Goal: Transaction & Acquisition: Obtain resource

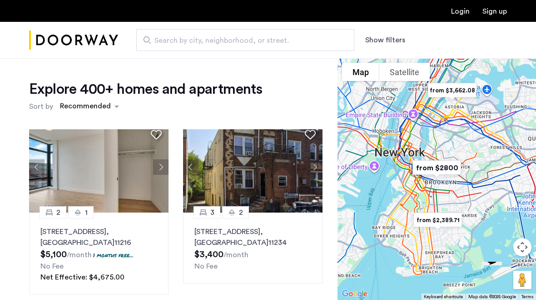
scroll to position [5, 0]
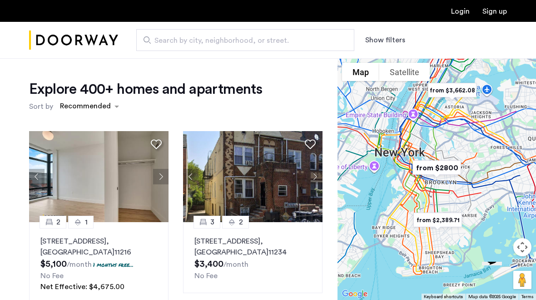
click at [113, 107] on span "sort-apartment" at bounding box center [117, 106] width 11 height 11
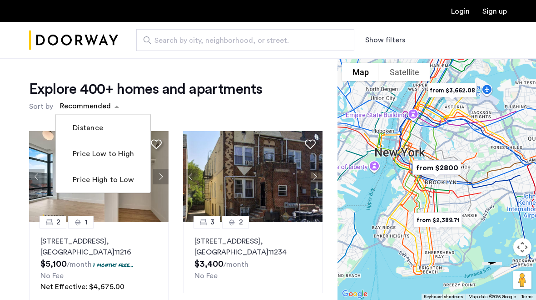
click at [111, 164] on mat-checkbox "Price Low to High" at bounding box center [103, 153] width 95 height 26
click at [112, 157] on label "Price Low to High" at bounding box center [102, 153] width 63 height 11
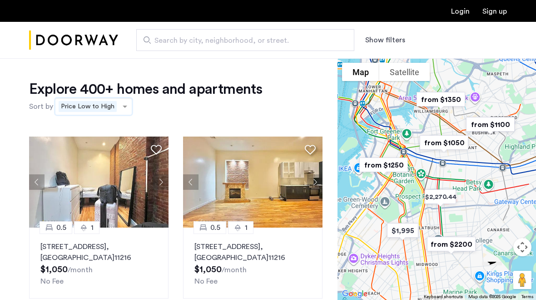
click at [197, 41] on span "Search by city, neighborhood, or street." at bounding box center [242, 40] width 175 height 11
click at [197, 41] on input "Search by city, neighborhood, or street." at bounding box center [245, 40] width 218 height 22
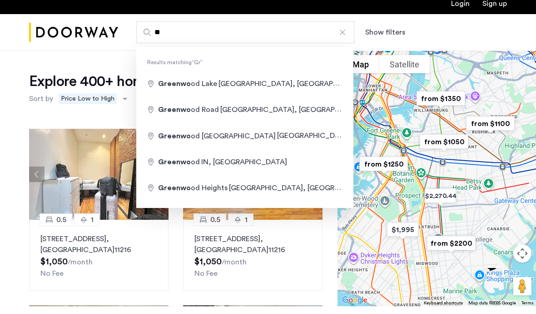
type input "*"
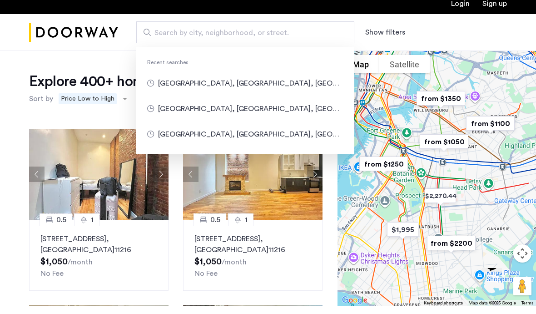
click at [390, 35] on button "Show filters" at bounding box center [386, 40] width 40 height 11
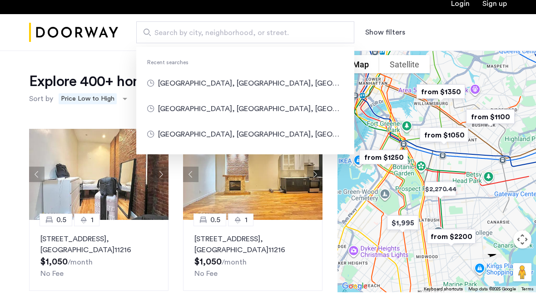
scroll to position [8, 0]
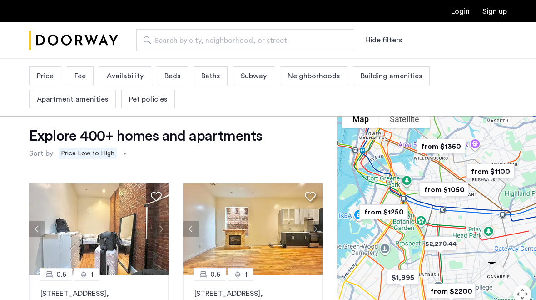
click at [308, 77] on span "Neighborhoods" at bounding box center [314, 75] width 52 height 11
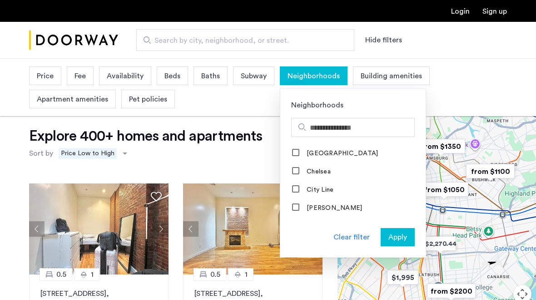
scroll to position [160, 0]
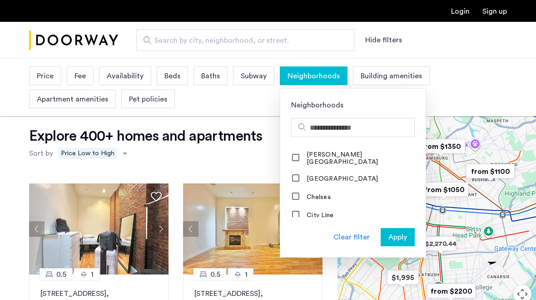
click at [298, 159] on div at bounding box center [296, 158] width 7 height 7
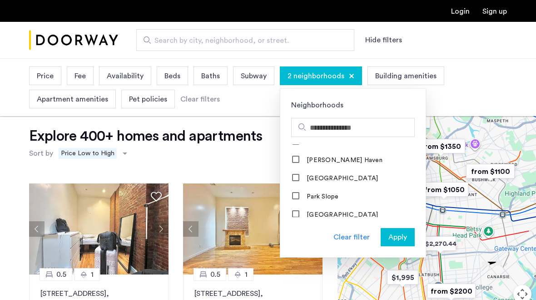
scroll to position [798, 0]
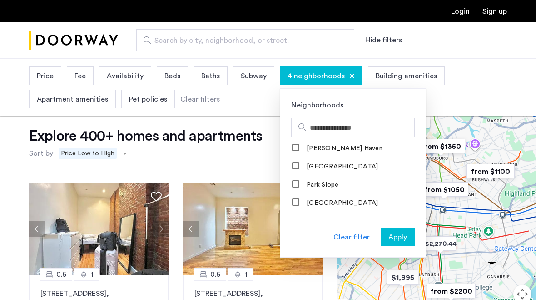
click at [404, 234] on span "Apply" at bounding box center [398, 236] width 19 height 11
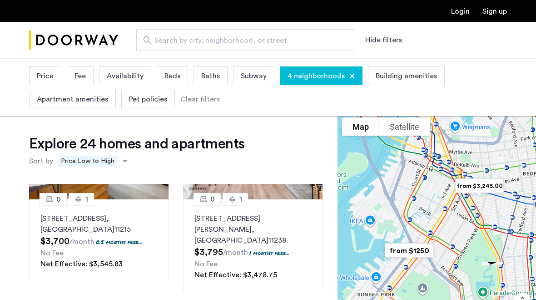
scroll to position [458, 0]
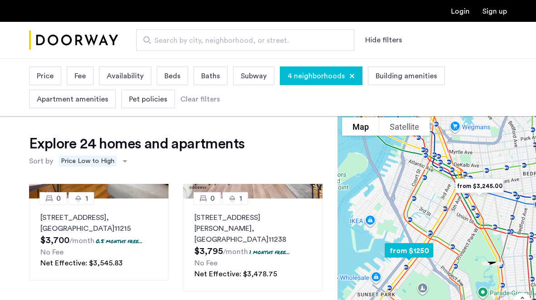
click at [92, 224] on div "687A 5th Ave, Brooklyn, NY, Unit 1A, Brooklyn , NY 11215 $3,700 /month 0.5 mont…" at bounding box center [98, 240] width 117 height 56
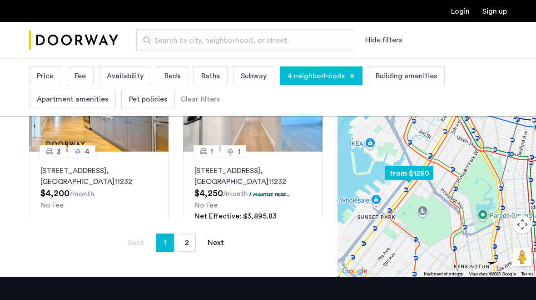
scroll to position [246, 0]
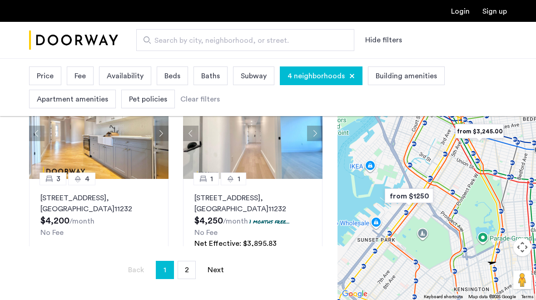
click at [186, 273] on span "2" at bounding box center [187, 269] width 4 height 7
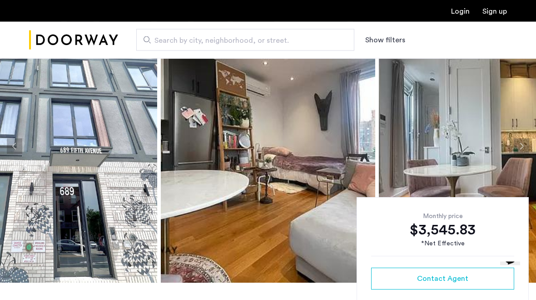
scroll to position [48, 0]
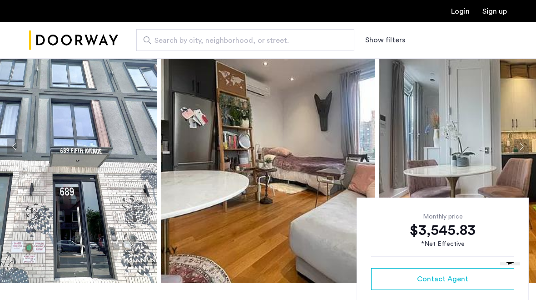
click at [267, 195] on img at bounding box center [268, 146] width 215 height 273
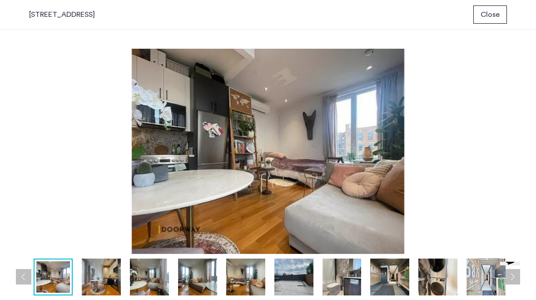
scroll to position [0, 0]
click at [98, 289] on img at bounding box center [101, 276] width 39 height 37
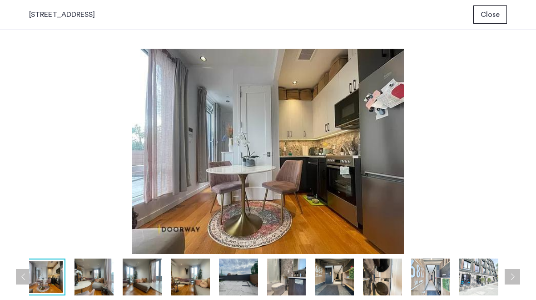
click at [156, 270] on img at bounding box center [142, 276] width 39 height 37
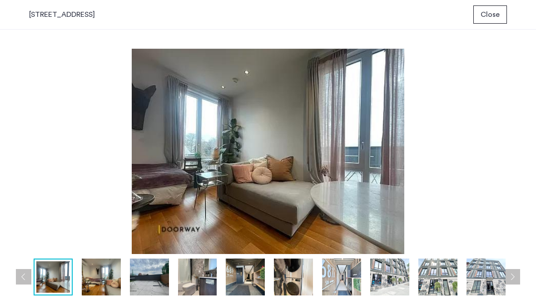
click at [197, 281] on img at bounding box center [197, 276] width 39 height 37
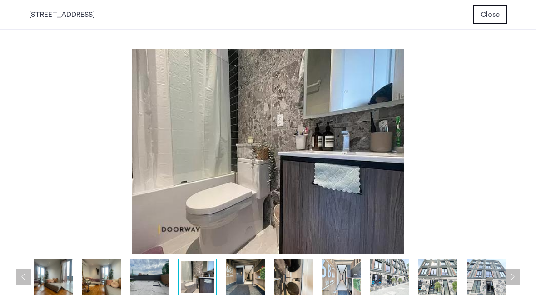
click at [241, 279] on img at bounding box center [245, 276] width 39 height 37
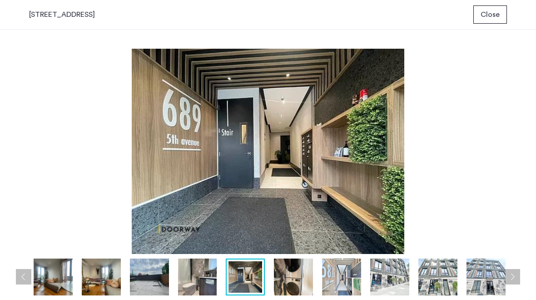
click at [280, 279] on img at bounding box center [293, 276] width 39 height 37
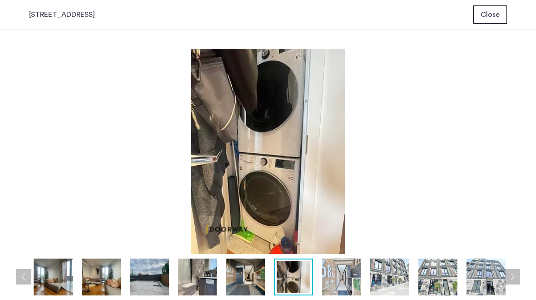
click at [297, 277] on img at bounding box center [294, 276] width 34 height 31
click at [332, 276] on img at bounding box center [341, 276] width 39 height 37
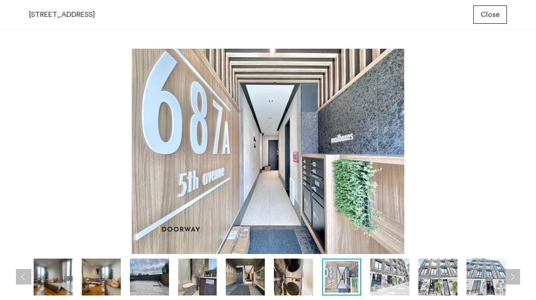
click at [383, 274] on img at bounding box center [390, 276] width 39 height 37
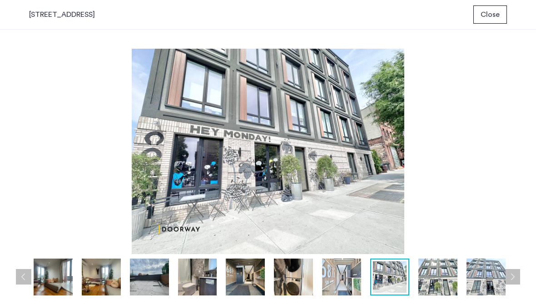
click at [429, 272] on img at bounding box center [438, 276] width 39 height 37
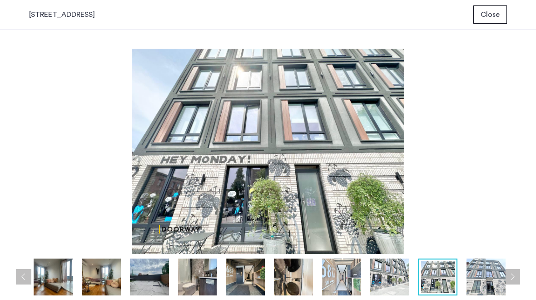
click at [451, 273] on img at bounding box center [438, 276] width 34 height 31
